Goal: Task Accomplishment & Management: Complete application form

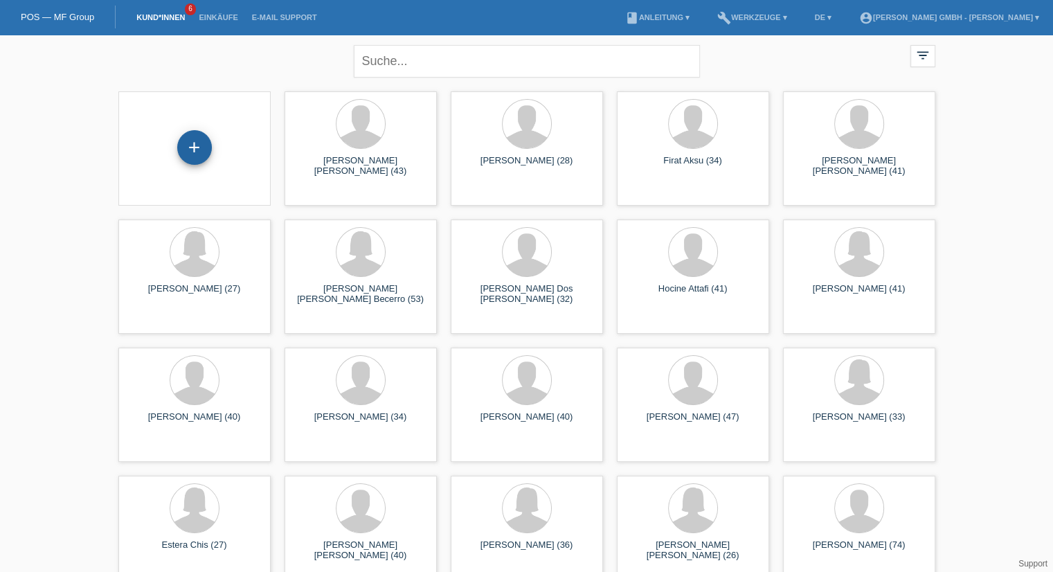
click at [186, 142] on div "+" at bounding box center [194, 147] width 35 height 35
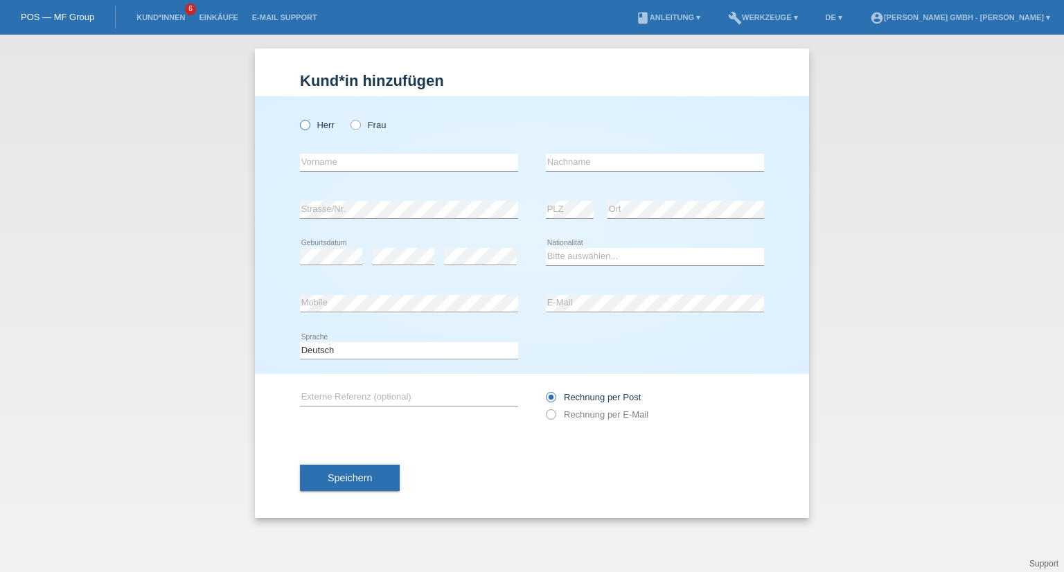
click at [298, 118] on icon at bounding box center [298, 118] width 0 height 0
click at [309, 121] on input "Herr" at bounding box center [304, 124] width 9 height 9
radio input "true"
click at [308, 167] on input "text" at bounding box center [409, 162] width 218 height 17
type input "Fadil"
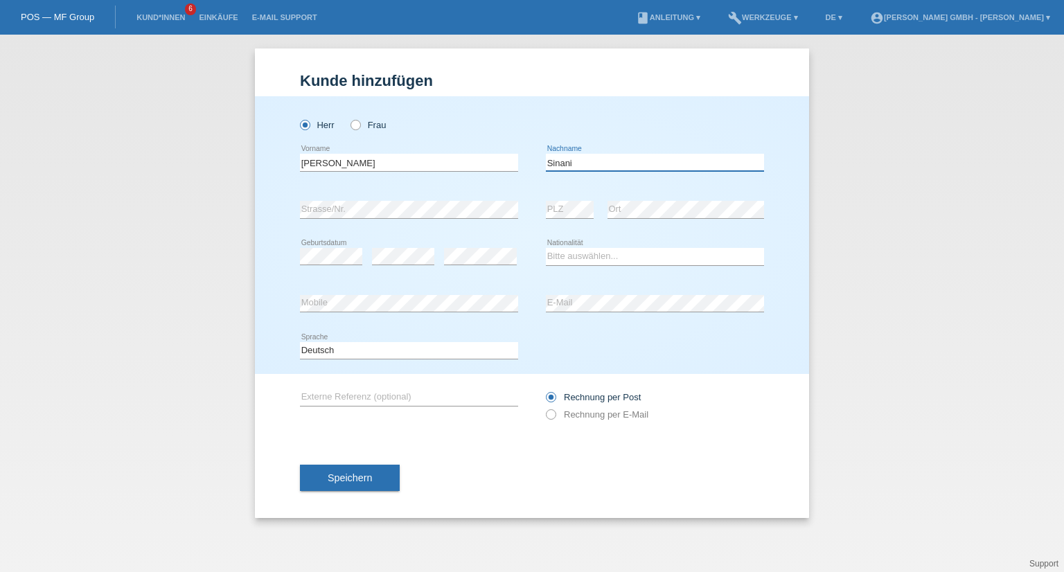
type input "Sinani"
click at [571, 418] on label "Rechnung per E-Mail" at bounding box center [597, 414] width 103 height 10
click at [555, 418] on input "Rechnung per E-Mail" at bounding box center [550, 417] width 9 height 17
radio input "true"
click at [596, 252] on select "Bitte auswählen... Schweiz Deutschland Liechtenstein Österreich ------------ Af…" at bounding box center [655, 256] width 218 height 17
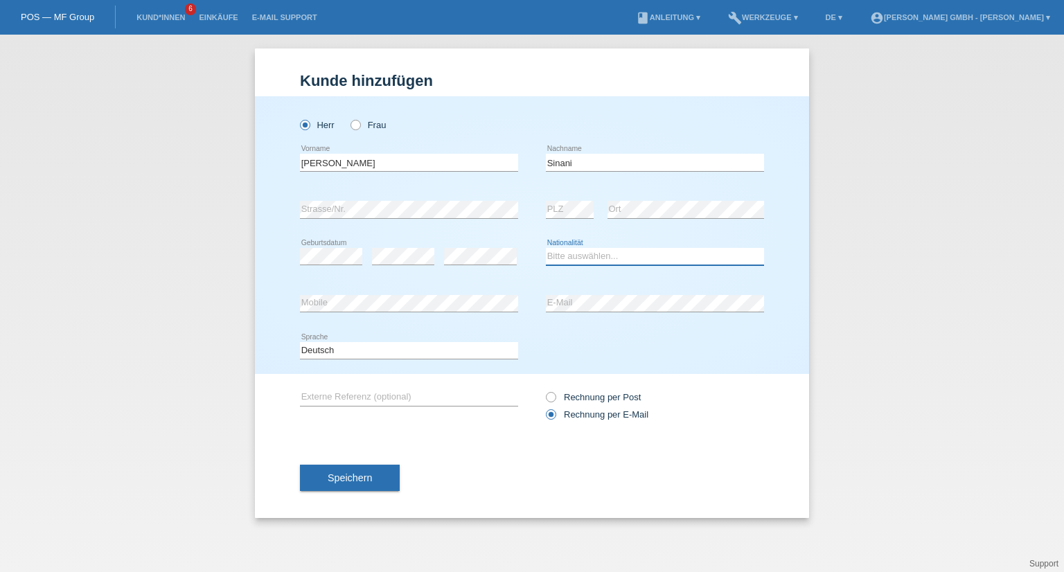
select select "MK"
click at [546, 248] on select "Bitte auswählen... Schweiz Deutschland Liechtenstein Österreich ------------ Af…" at bounding box center [655, 256] width 218 height 17
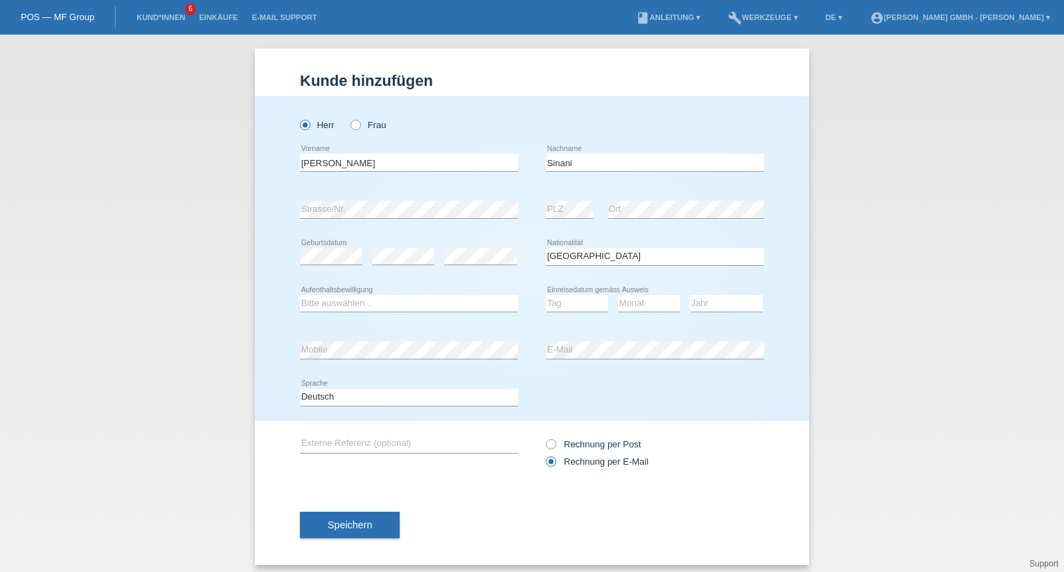
click at [330, 292] on div "Bitte auswählen... C B B - Flüchtlingsstatus Andere error Aufenthaltsbewilligung" at bounding box center [409, 304] width 218 height 47
click at [324, 305] on select "Bitte auswählen... C B B - Flüchtlingsstatus Andere" at bounding box center [409, 303] width 218 height 17
click at [300, 295] on select "Bitte auswählen... C B B - Flüchtlingsstatus Andere" at bounding box center [409, 303] width 218 height 17
drag, startPoint x: 348, startPoint y: 300, endPoint x: 336, endPoint y: 297, distance: 12.8
click at [337, 297] on select "Bitte auswählen... C B B - Flüchtlingsstatus Andere" at bounding box center [409, 303] width 218 height 17
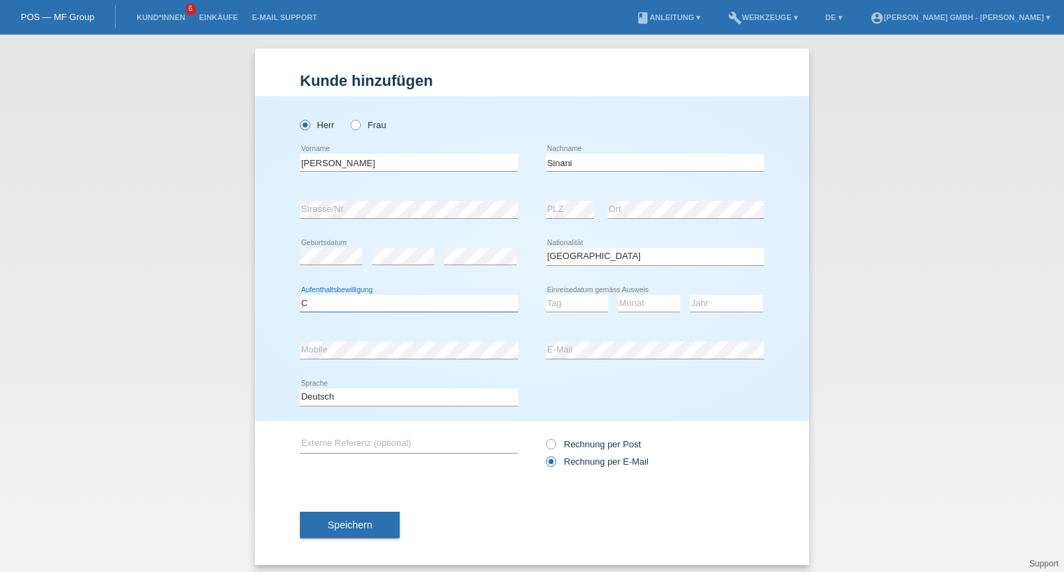
select select "B"
click at [300, 295] on select "Bitte auswählen... C B B - Flüchtlingsstatus Andere" at bounding box center [409, 303] width 218 height 17
click at [558, 306] on select "Tag 01 02 03 04 05 06 07 08 09 10 11" at bounding box center [577, 303] width 62 height 17
select select "30"
click at [546, 295] on select "Tag 01 02 03 04 05 06 07 08 09 10 11" at bounding box center [577, 303] width 62 height 17
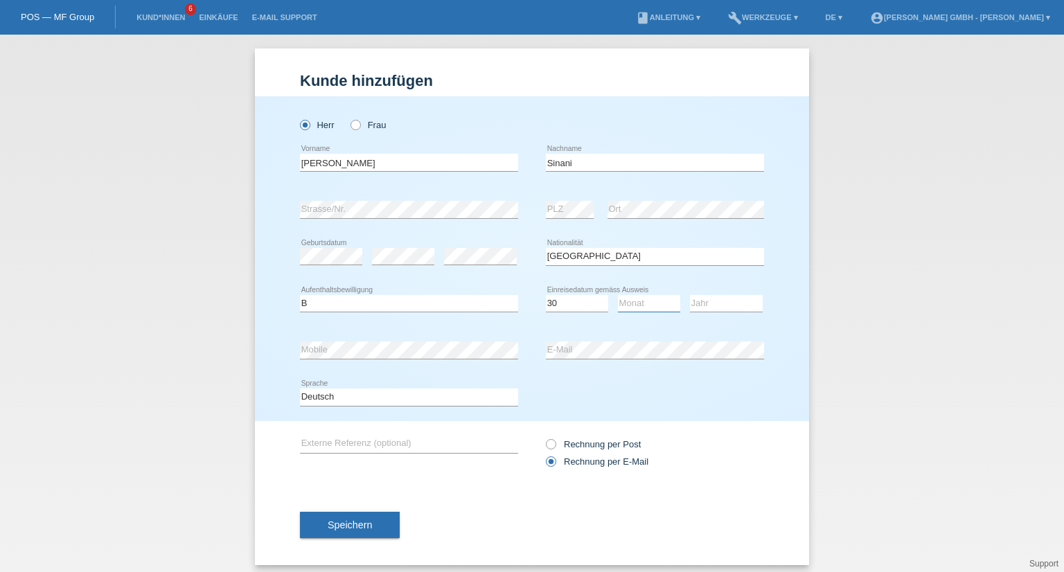
click at [654, 303] on select "Monat 01 02 03 04 05 06 07 08 09 10 11" at bounding box center [649, 303] width 62 height 17
select select "10"
click at [618, 295] on select "Monat 01 02 03 04 05 06 07 08 09 10 11" at bounding box center [649, 303] width 62 height 17
click at [711, 292] on div "Jahr 2025 2024 2023 2022 2021 2020 2019 2018 2017" at bounding box center [726, 304] width 73 height 47
click at [711, 294] on div "Jahr 2025 2024 2023 2022 2021 2020 2019 2018 2017" at bounding box center [726, 304] width 73 height 47
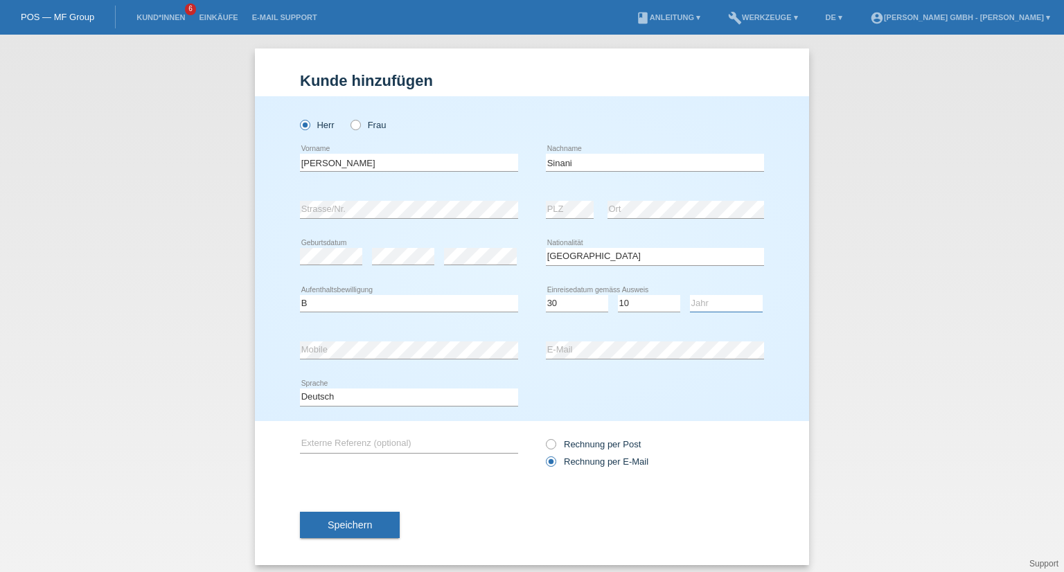
click at [711, 295] on select "Jahr 2025 2024 2023 2022 2021 2020 2019 2018 2017 2016 2015 2014 2013 2012 2011…" at bounding box center [726, 303] width 73 height 17
select select "2023"
click at [690, 295] on select "Jahr 2025 2024 2023 2022 2021 2020 2019 2018 2017 2016 2015 2014 2013 2012 2011…" at bounding box center [726, 303] width 73 height 17
click at [350, 444] on input "text" at bounding box center [409, 444] width 218 height 17
paste input "725010633FS"
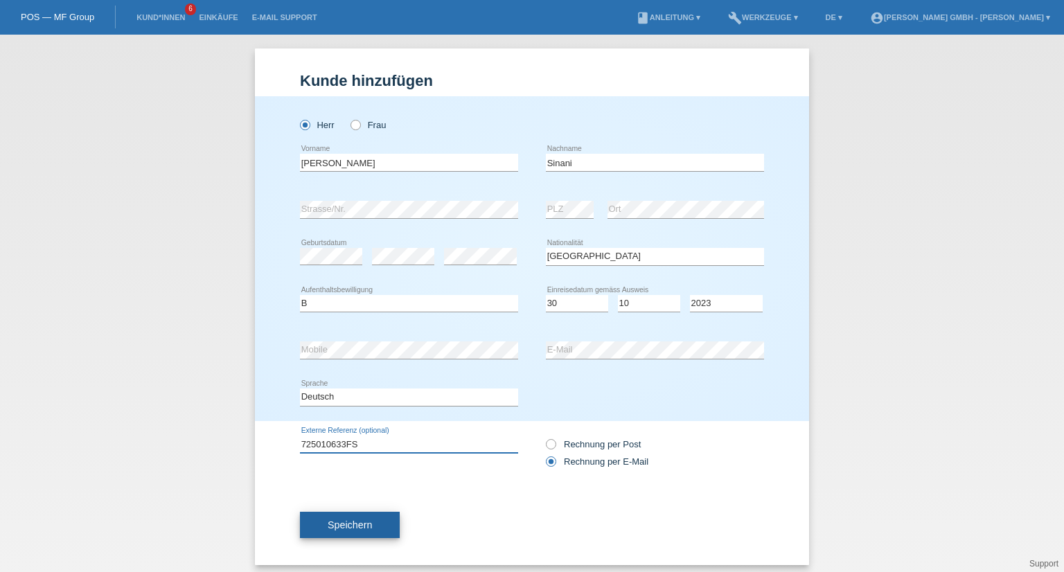
type input "725010633FS"
click at [373, 519] on button "Speichern" at bounding box center [350, 525] width 100 height 26
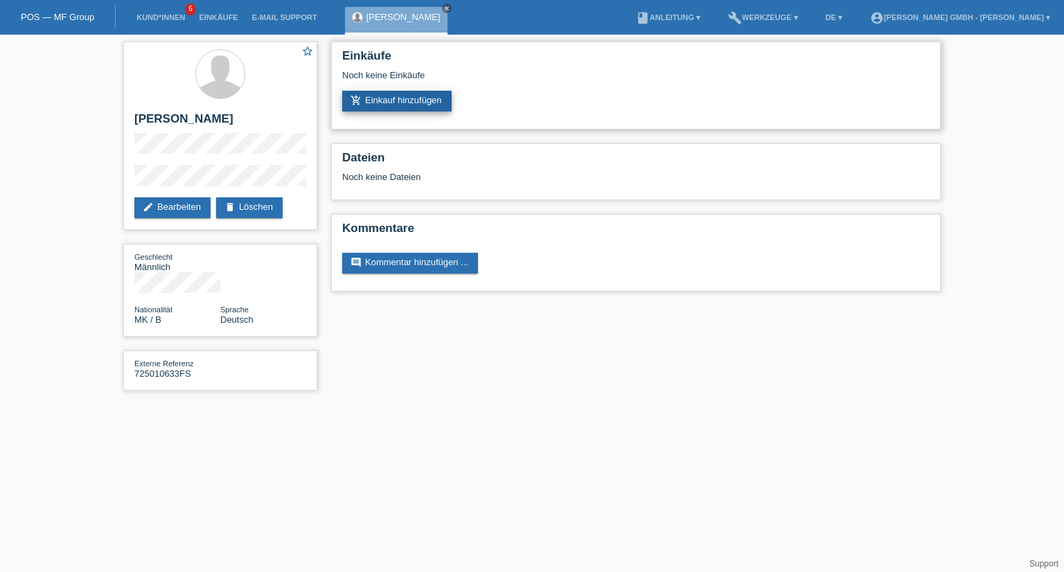
click at [426, 97] on link "add_shopping_cart Einkauf hinzufügen" at bounding box center [396, 101] width 109 height 21
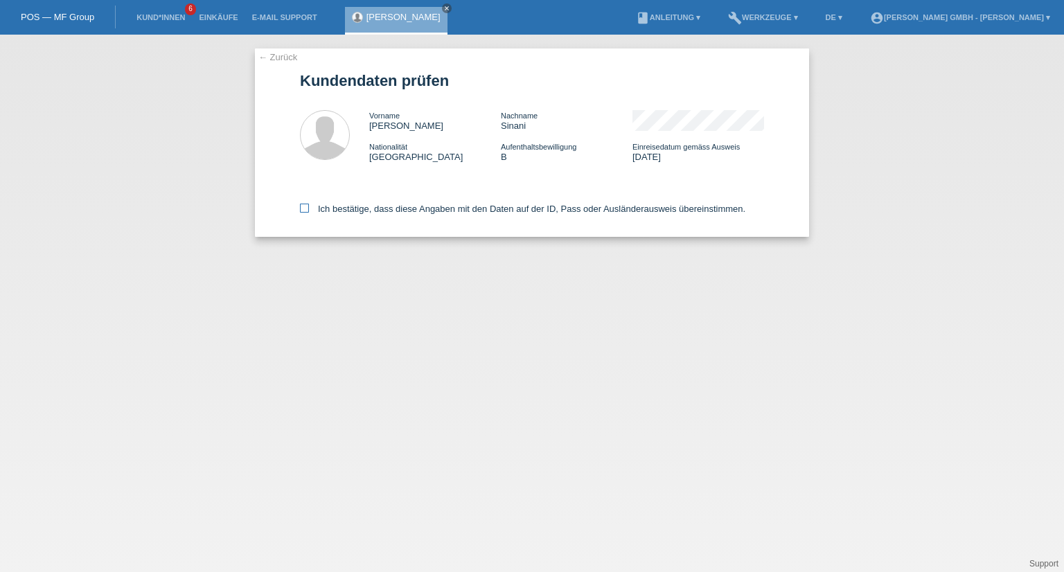
click at [313, 208] on label "Ich bestätige, dass diese Angaben mit den Daten auf der ID, Pass oder Ausländer…" at bounding box center [522, 209] width 445 height 10
click at [309, 208] on input "Ich bestätige, dass diese Angaben mit den Daten auf der ID, Pass oder Ausländer…" at bounding box center [304, 208] width 9 height 9
checkbox input "true"
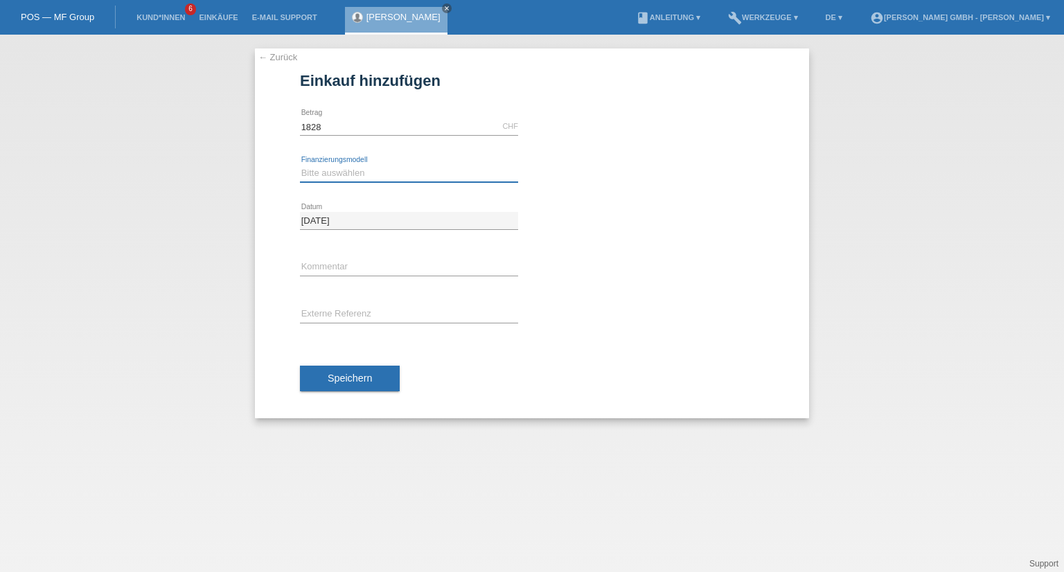
type input "1828.00"
click at [336, 170] on select "Bitte auswählen Kauf auf Rechnung mit Teilzahlungsoption Fixe Raten" at bounding box center [409, 173] width 218 height 17
select select "198"
click at [300, 165] on select "Bitte auswählen Kauf auf Rechnung mit Teilzahlungsoption Fixe Raten" at bounding box center [409, 173] width 218 height 17
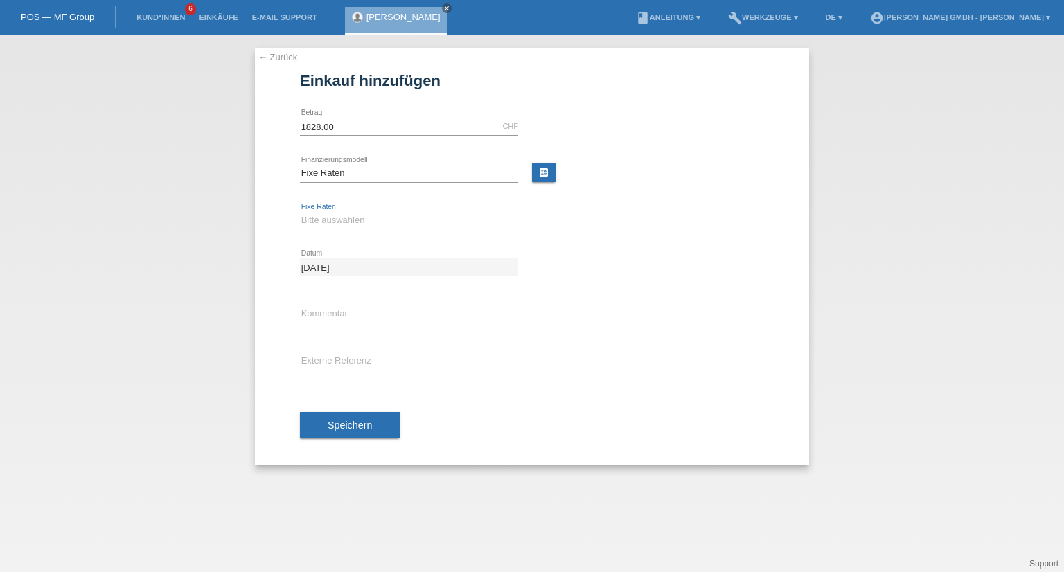
click at [330, 222] on select "Bitte auswählen 12 Raten 24 Raten" at bounding box center [409, 220] width 218 height 17
select select "531"
click at [300, 212] on select "Bitte auswählen 12 Raten 24 Raten" at bounding box center [409, 220] width 218 height 17
click at [317, 362] on input "text" at bounding box center [409, 361] width 218 height 17
paste input "725010633FS"
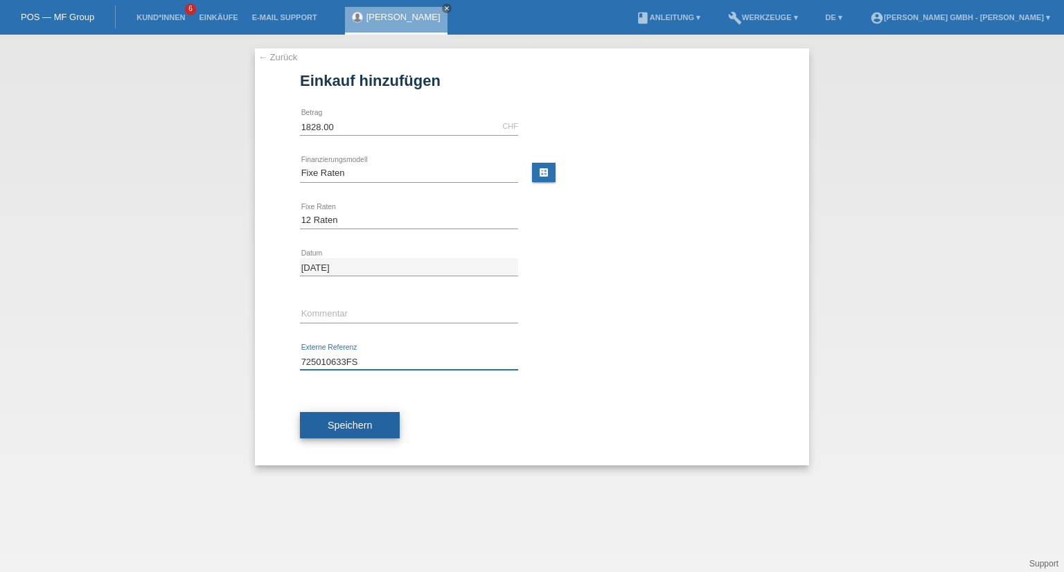
type input "725010633FS"
click at [353, 421] on span "Speichern" at bounding box center [350, 425] width 44 height 11
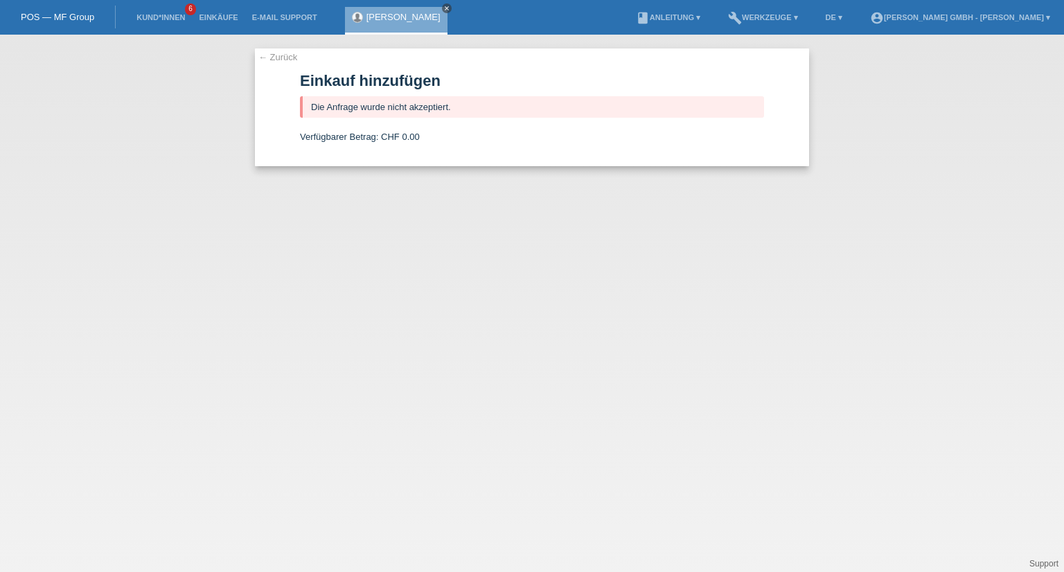
click at [443, 6] on icon "close" at bounding box center [446, 8] width 7 height 7
click at [163, 11] on li "Kund*innen 6" at bounding box center [161, 17] width 62 height 35
